Goal: Task Accomplishment & Management: Manage account settings

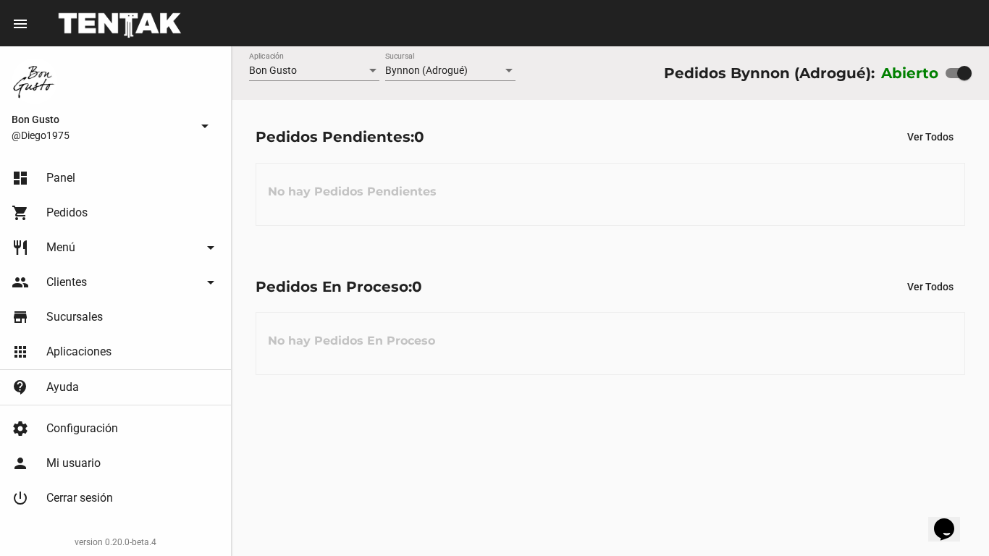
click at [480, 334] on div "No hay Pedidos En Proceso" at bounding box center [610, 343] width 709 height 63
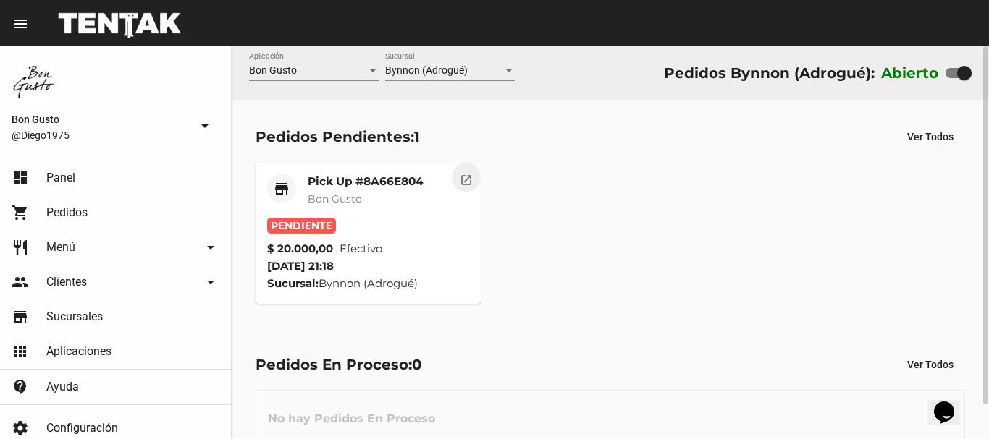
click at [471, 184] on mat-icon "open_in_new" at bounding box center [466, 178] width 13 height 13
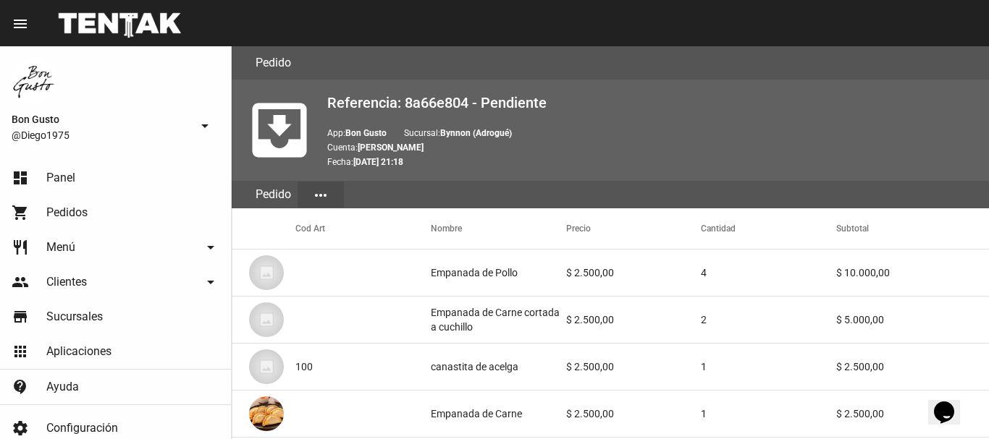
scroll to position [706, 0]
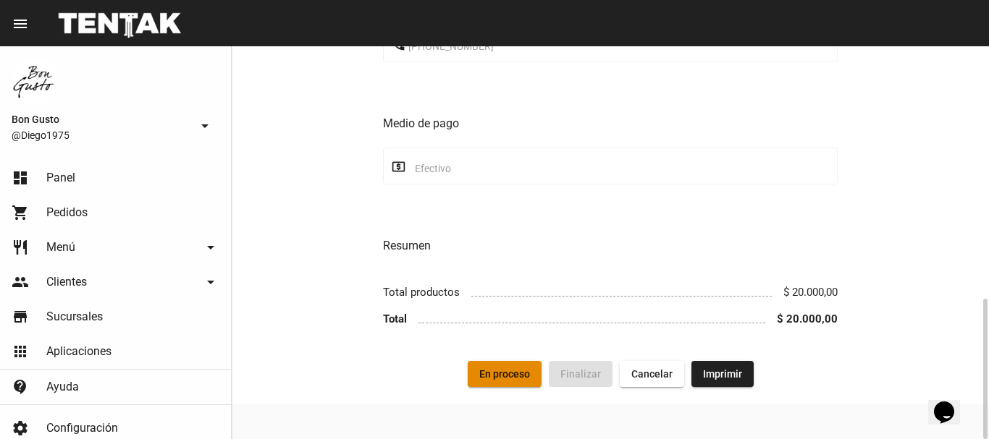
click at [510, 365] on button "En proceso" at bounding box center [505, 374] width 74 height 26
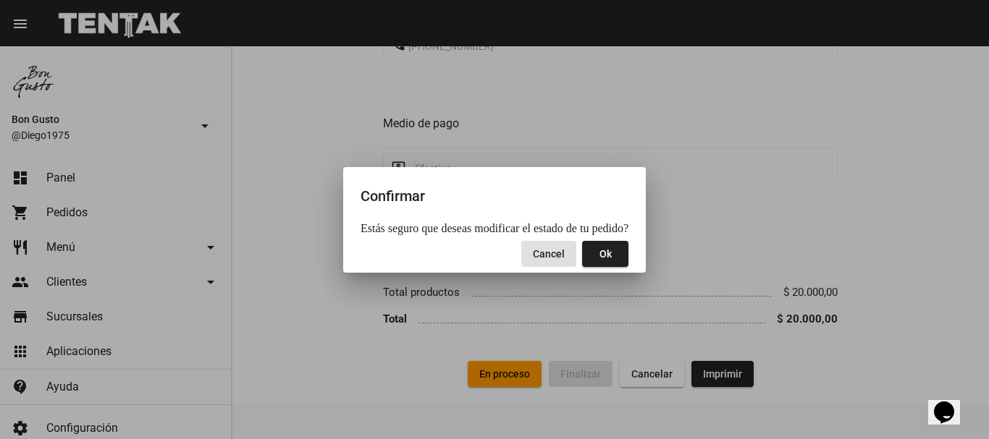
click at [601, 255] on span "Ok" at bounding box center [605, 254] width 12 height 12
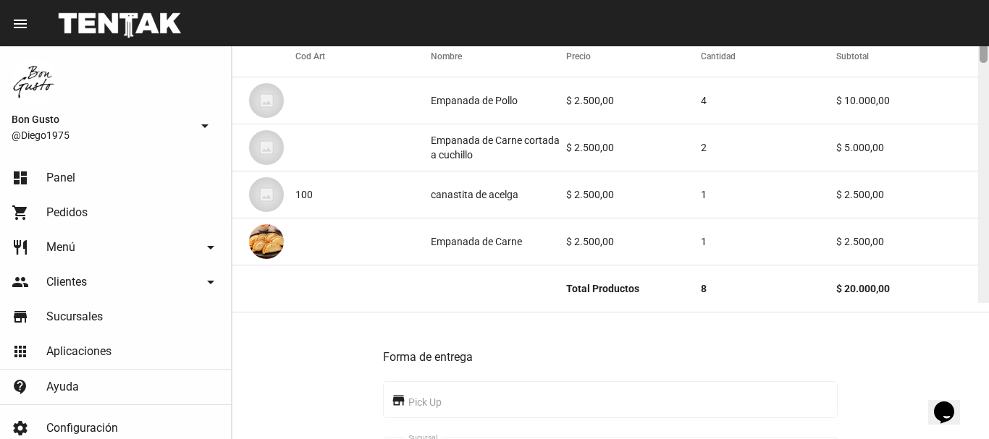
scroll to position [0, 0]
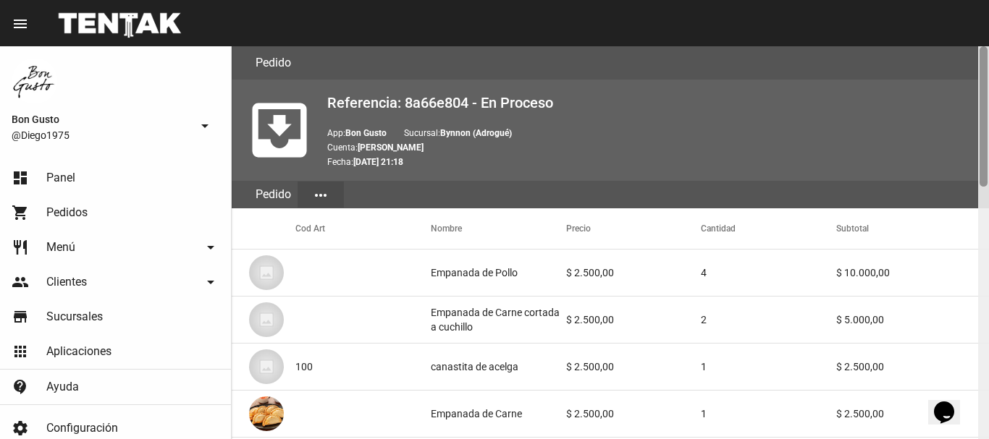
drag, startPoint x: 979, startPoint y: 69, endPoint x: 882, endPoint y: 7, distance: 115.2
click at [977, 44] on div "menu Pedido Pedido more_vert Bon Gusto @Diego1975 arrow_drop_down dashboard Pan…" at bounding box center [494, 23] width 989 height 46
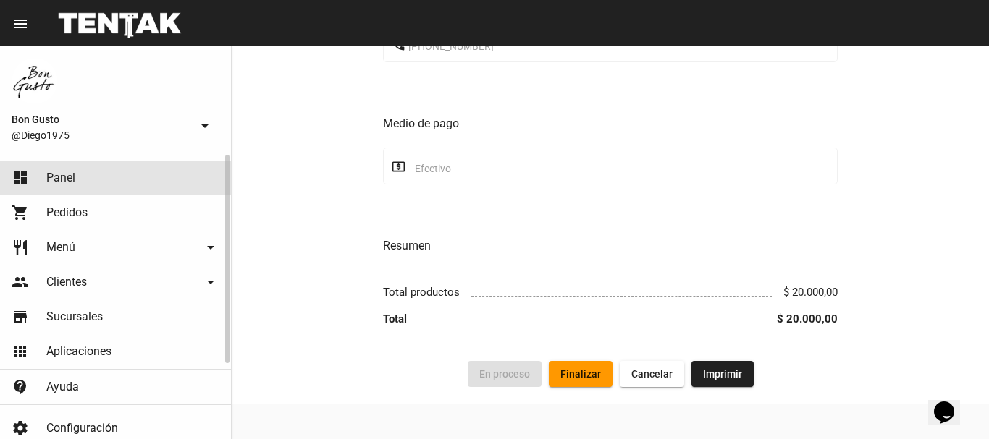
click at [143, 174] on link "dashboard Panel" at bounding box center [115, 178] width 231 height 35
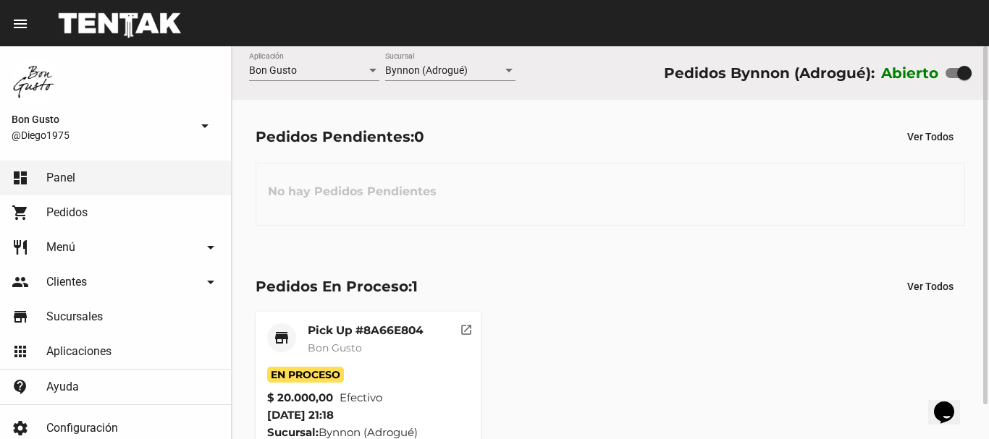
scroll to position [38, 0]
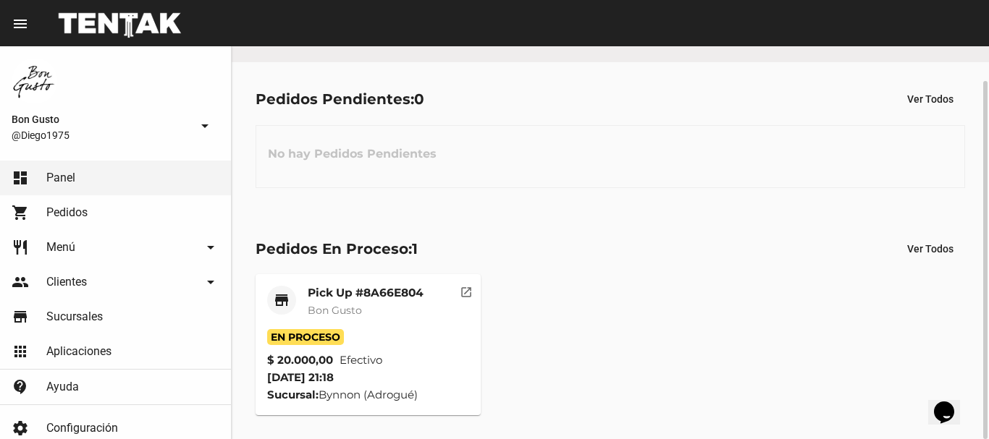
click at [474, 298] on button "open_in_new" at bounding box center [466, 288] width 29 height 29
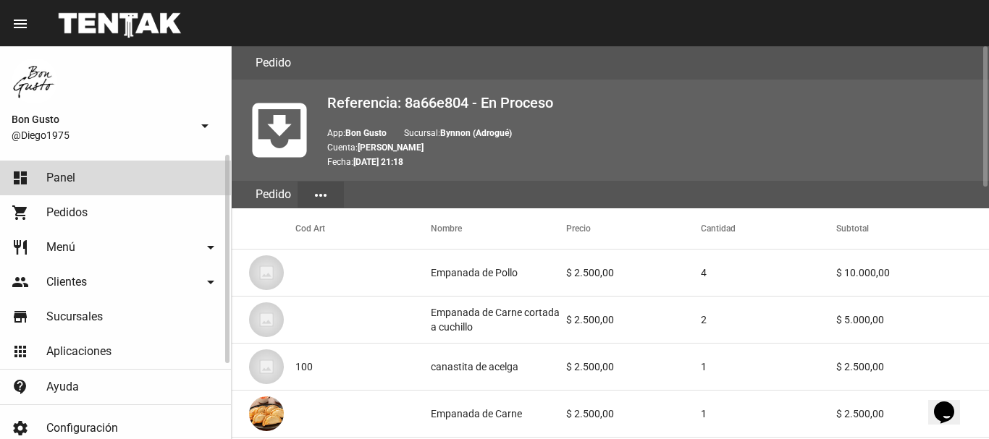
click at [121, 182] on link "dashboard Panel" at bounding box center [115, 178] width 231 height 35
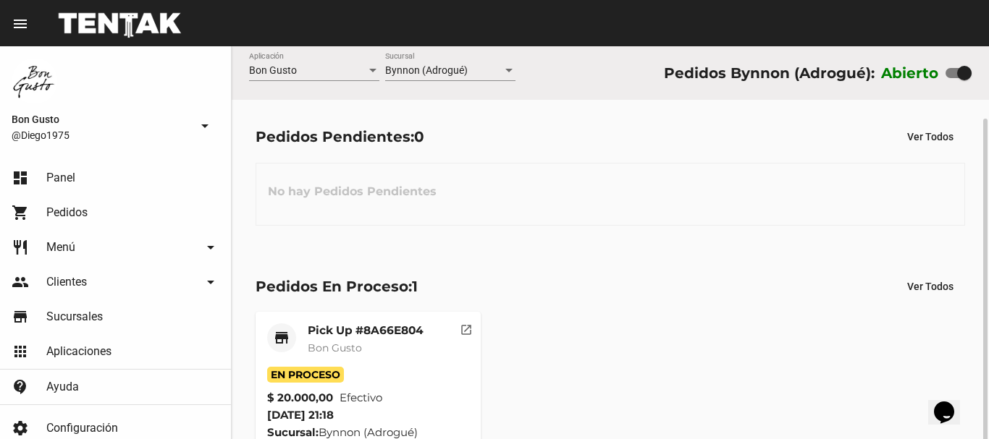
scroll to position [38, 0]
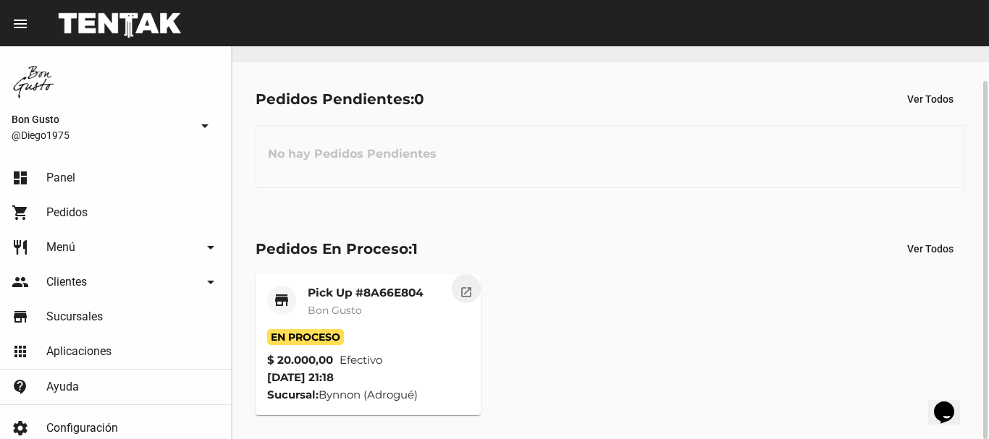
click at [452, 292] on button "open_in_new" at bounding box center [466, 288] width 29 height 29
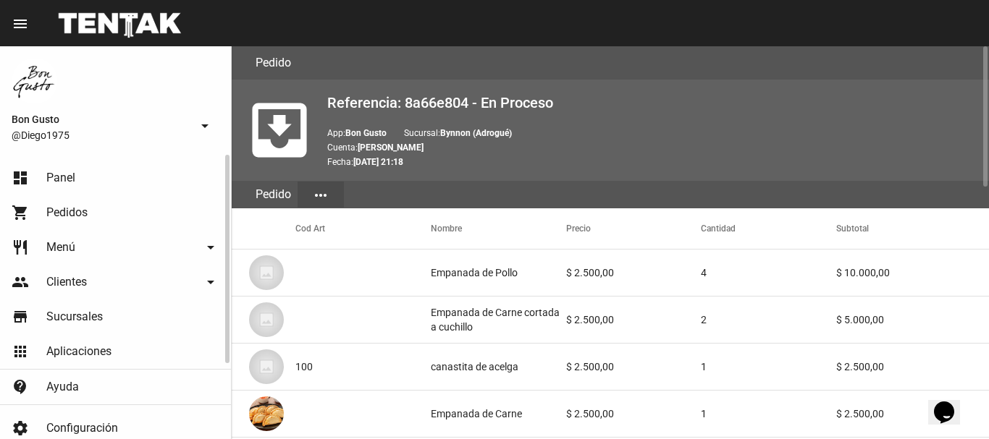
click at [127, 186] on link "dashboard Panel" at bounding box center [115, 178] width 231 height 35
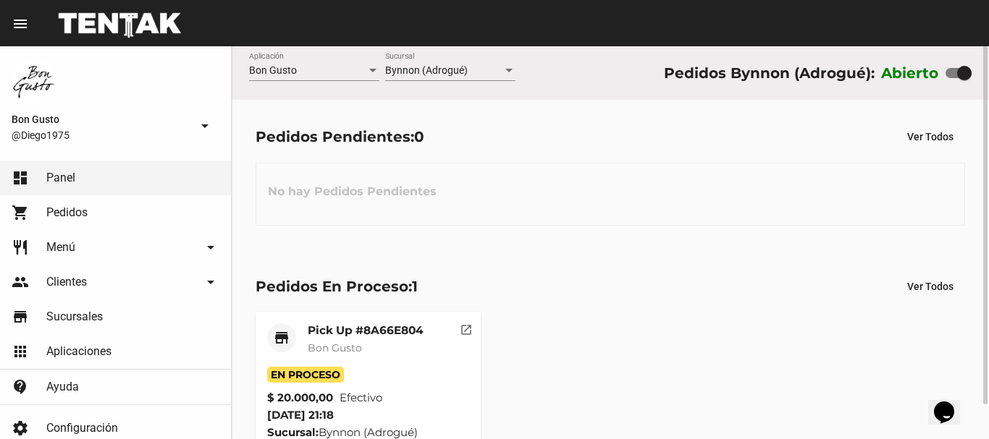
scroll to position [38, 0]
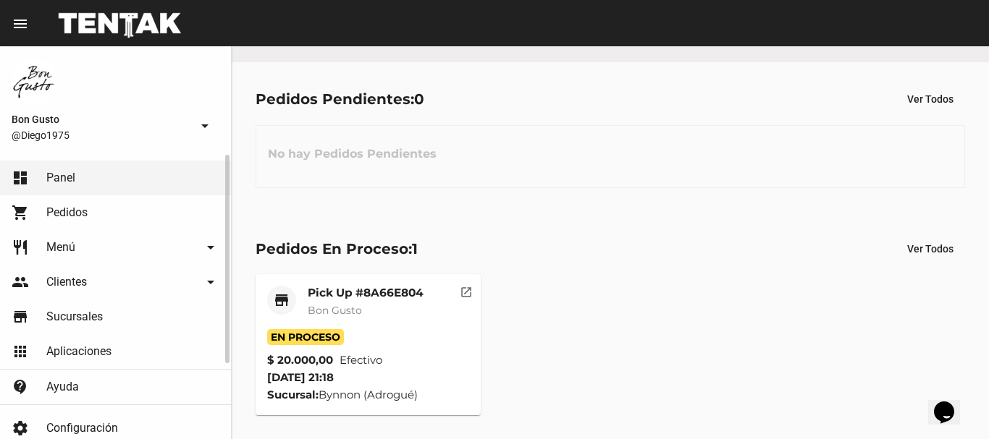
drag, startPoint x: 67, startPoint y: 212, endPoint x: 72, endPoint y: 203, distance: 9.7
click at [67, 211] on span "Pedidos" at bounding box center [66, 213] width 41 height 14
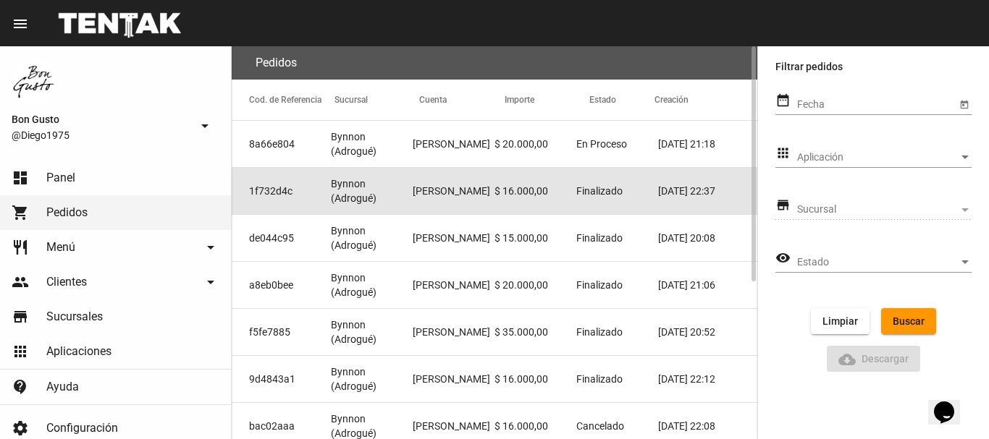
click at [550, 200] on mat-cell "$ 16.000,00" at bounding box center [535, 191] width 82 height 46
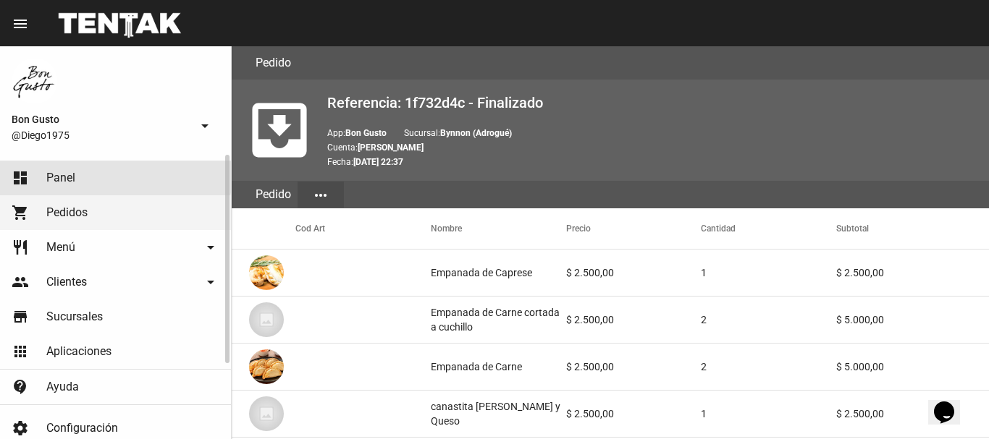
click at [75, 177] on link "dashboard Panel" at bounding box center [115, 178] width 231 height 35
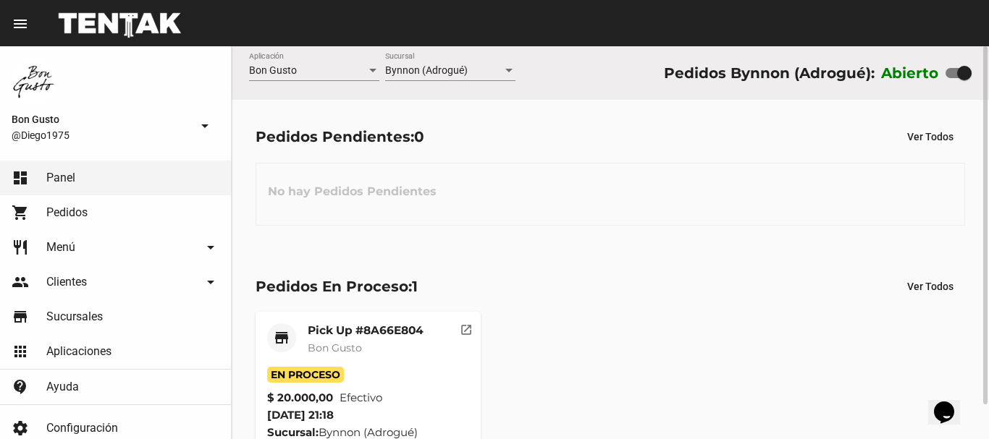
scroll to position [38, 0]
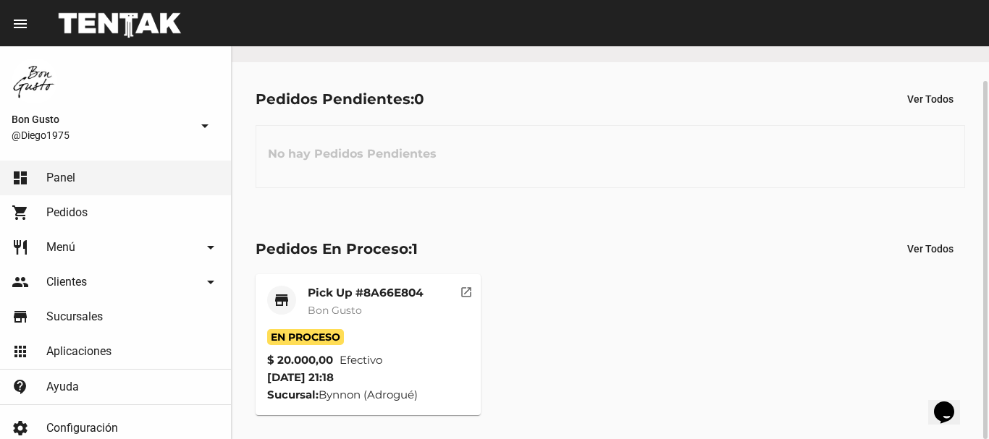
click at [465, 288] on mat-icon "open_in_new" at bounding box center [466, 290] width 13 height 13
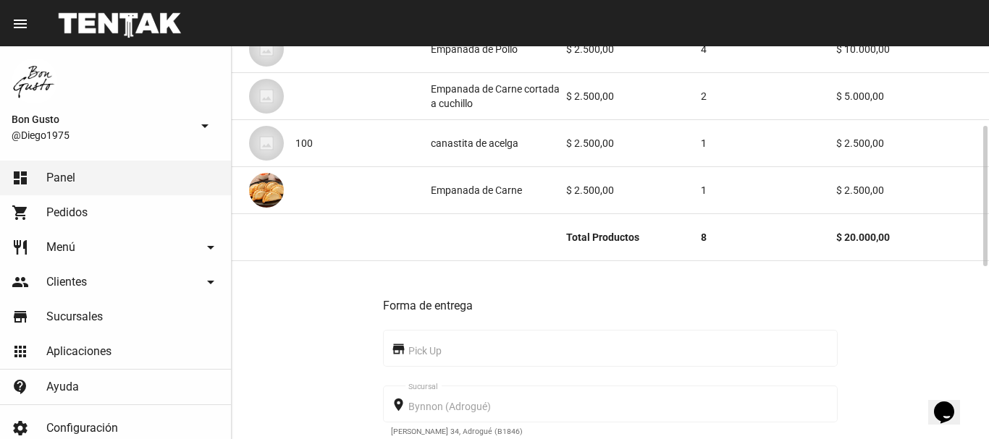
scroll to position [706, 0]
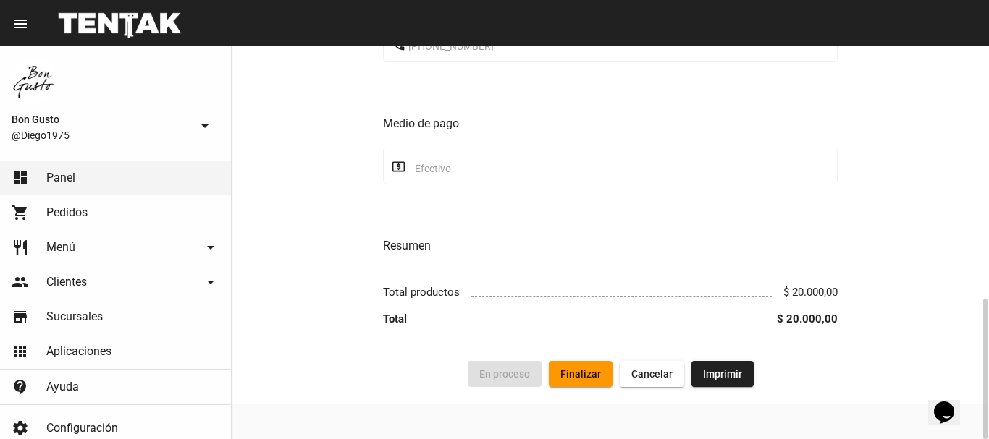
click at [578, 372] on span "Finalizar" at bounding box center [580, 374] width 41 height 12
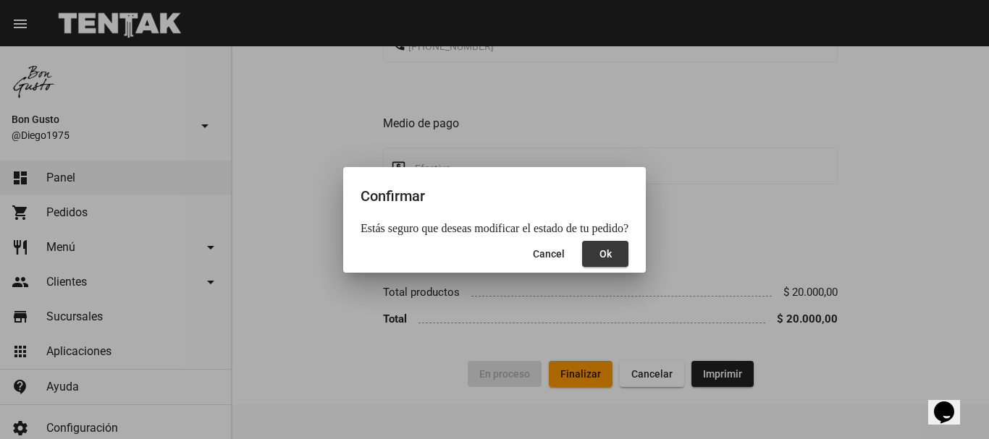
click at [596, 266] on button "Ok" at bounding box center [605, 254] width 46 height 26
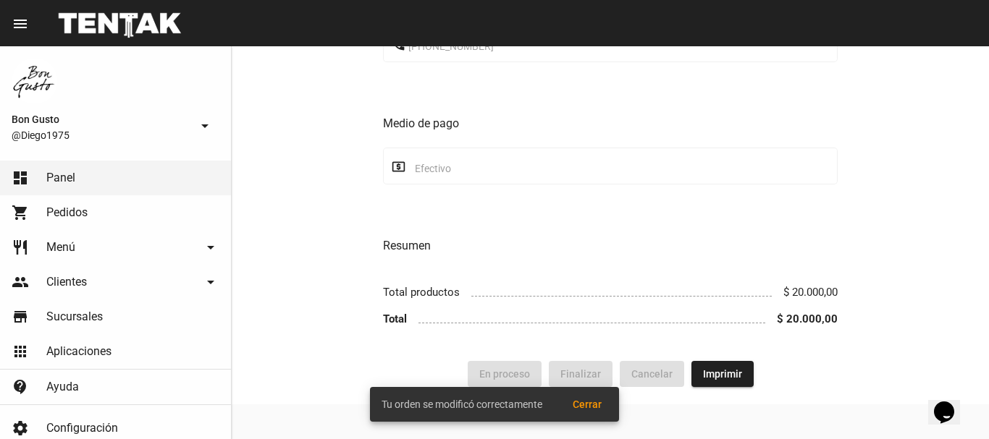
click at [599, 397] on button "Cerrar" at bounding box center [587, 405] width 52 height 26
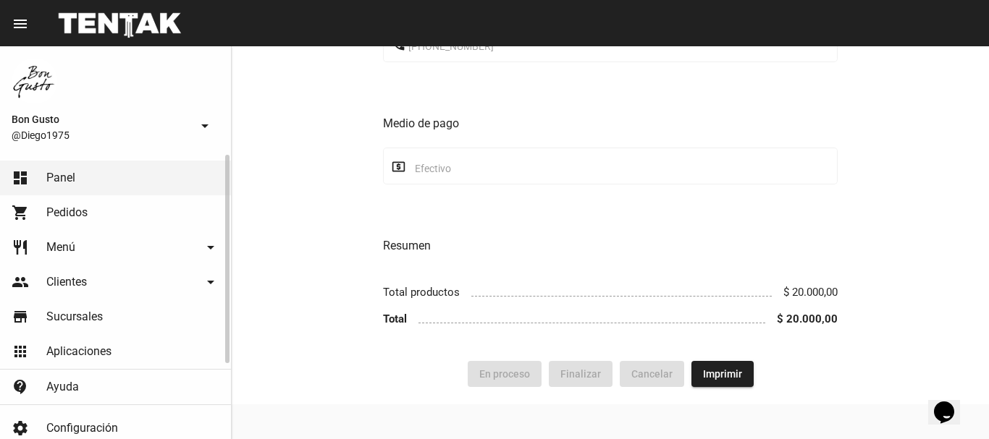
click at [62, 206] on span "Pedidos" at bounding box center [66, 213] width 41 height 14
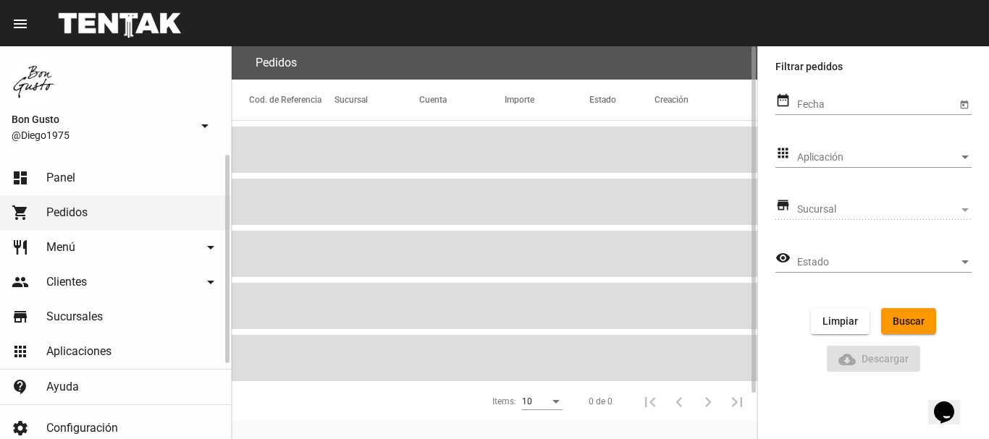
click at [79, 180] on link "dashboard Panel" at bounding box center [115, 178] width 231 height 35
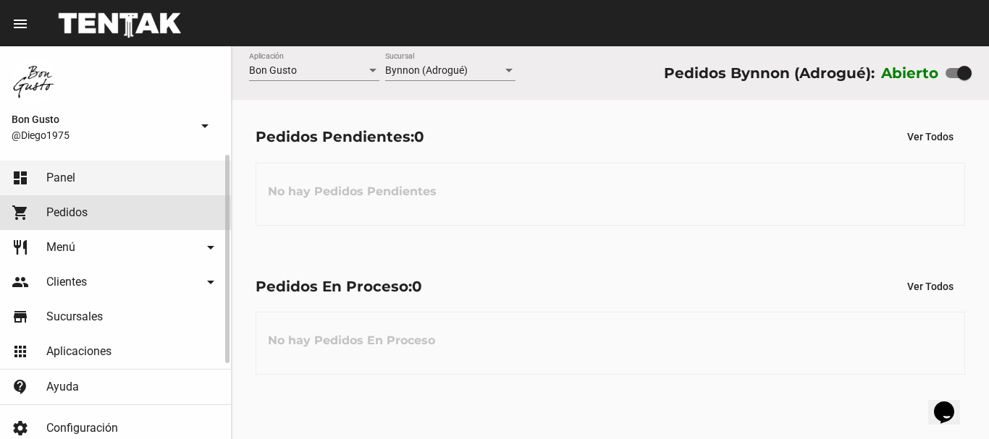
click at [109, 207] on link "shopping_cart Pedidos" at bounding box center [115, 212] width 231 height 35
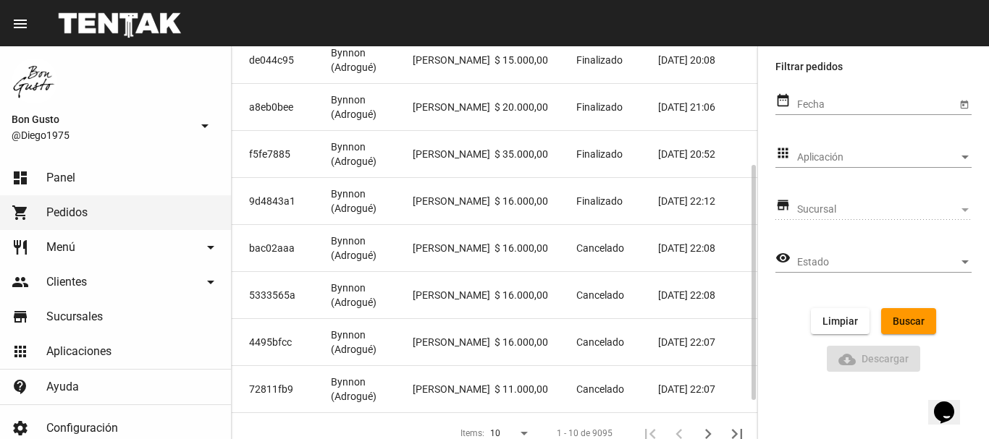
scroll to position [187, 0]
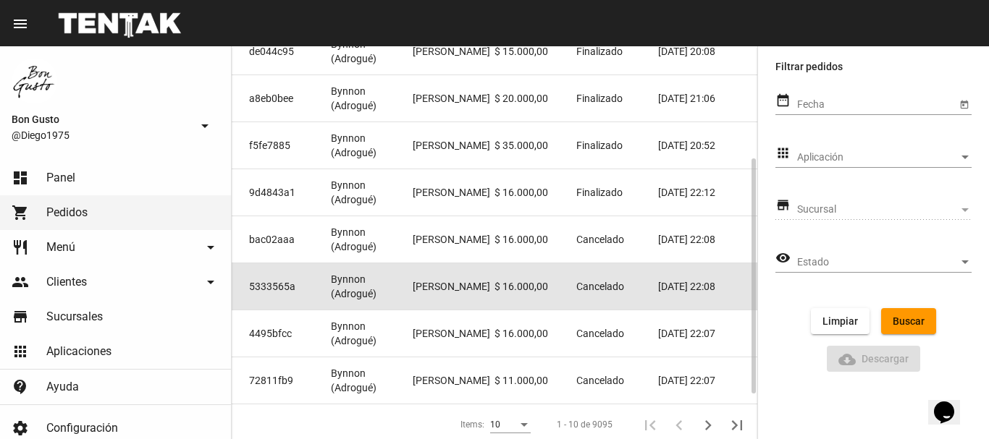
click at [507, 284] on mat-cell "$ 16.000,00" at bounding box center [535, 286] width 82 height 46
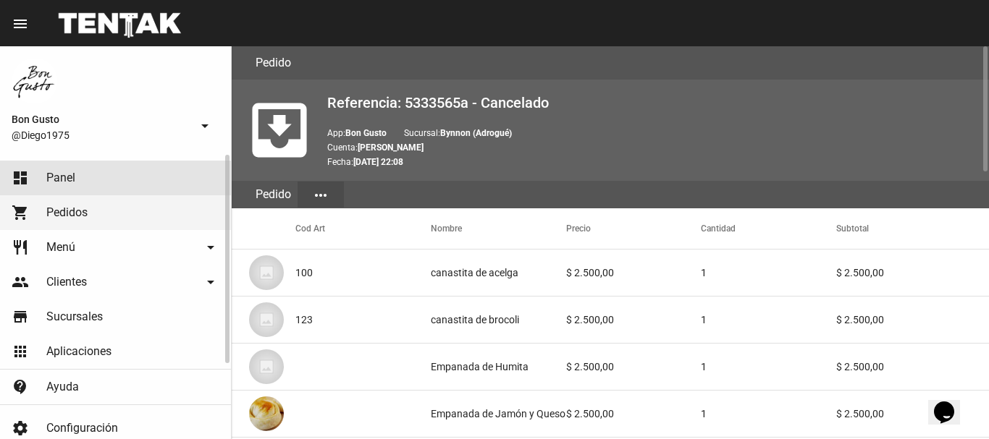
click at [56, 169] on link "dashboard Panel" at bounding box center [115, 178] width 231 height 35
